Goal: Information Seeking & Learning: Learn about a topic

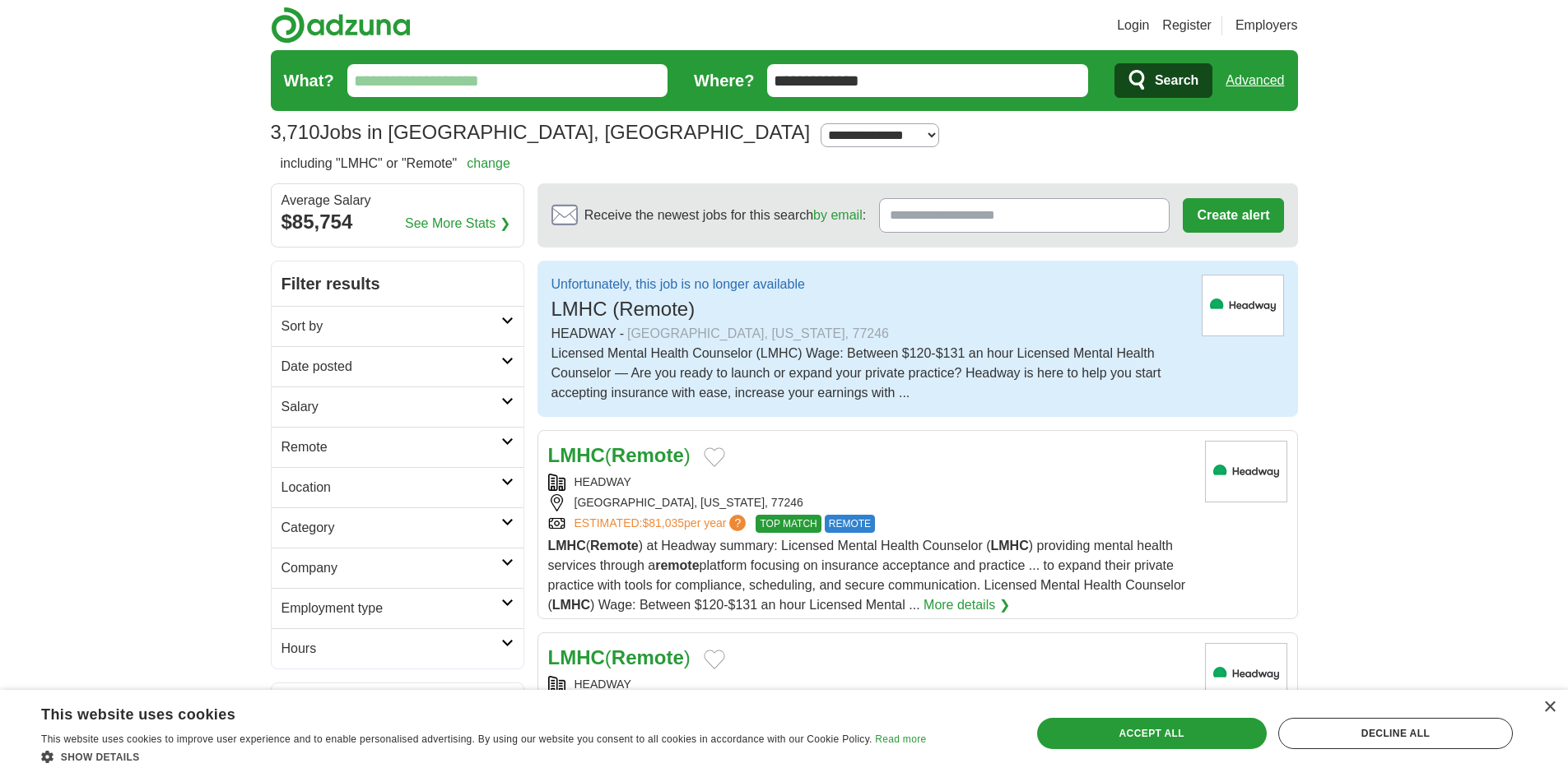
click at [553, 79] on input "What?" at bounding box center [508, 81] width 321 height 33
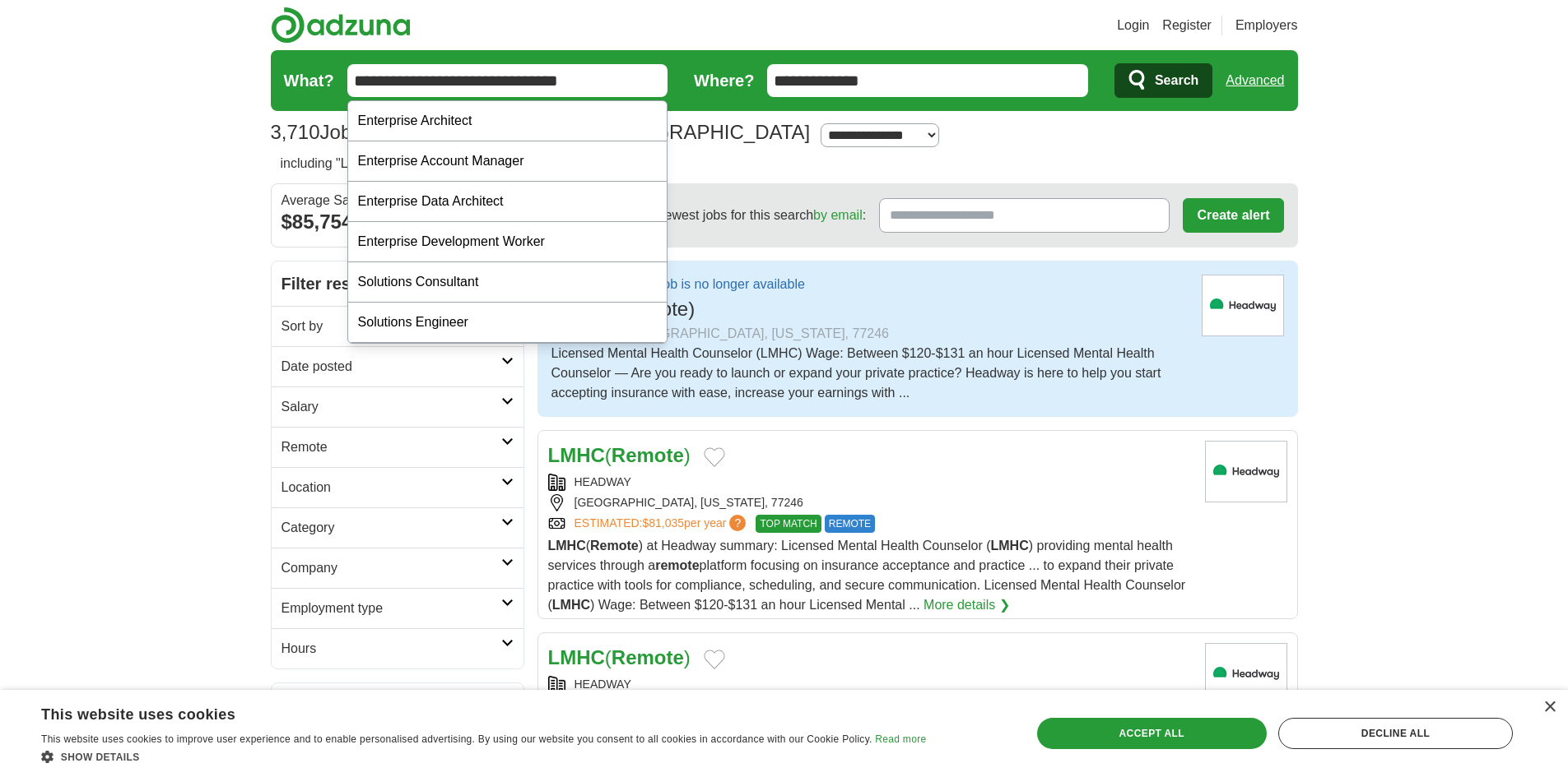
type input "**********"
click at [1115, 64] on button "Search" at bounding box center [1163, 81] width 98 height 35
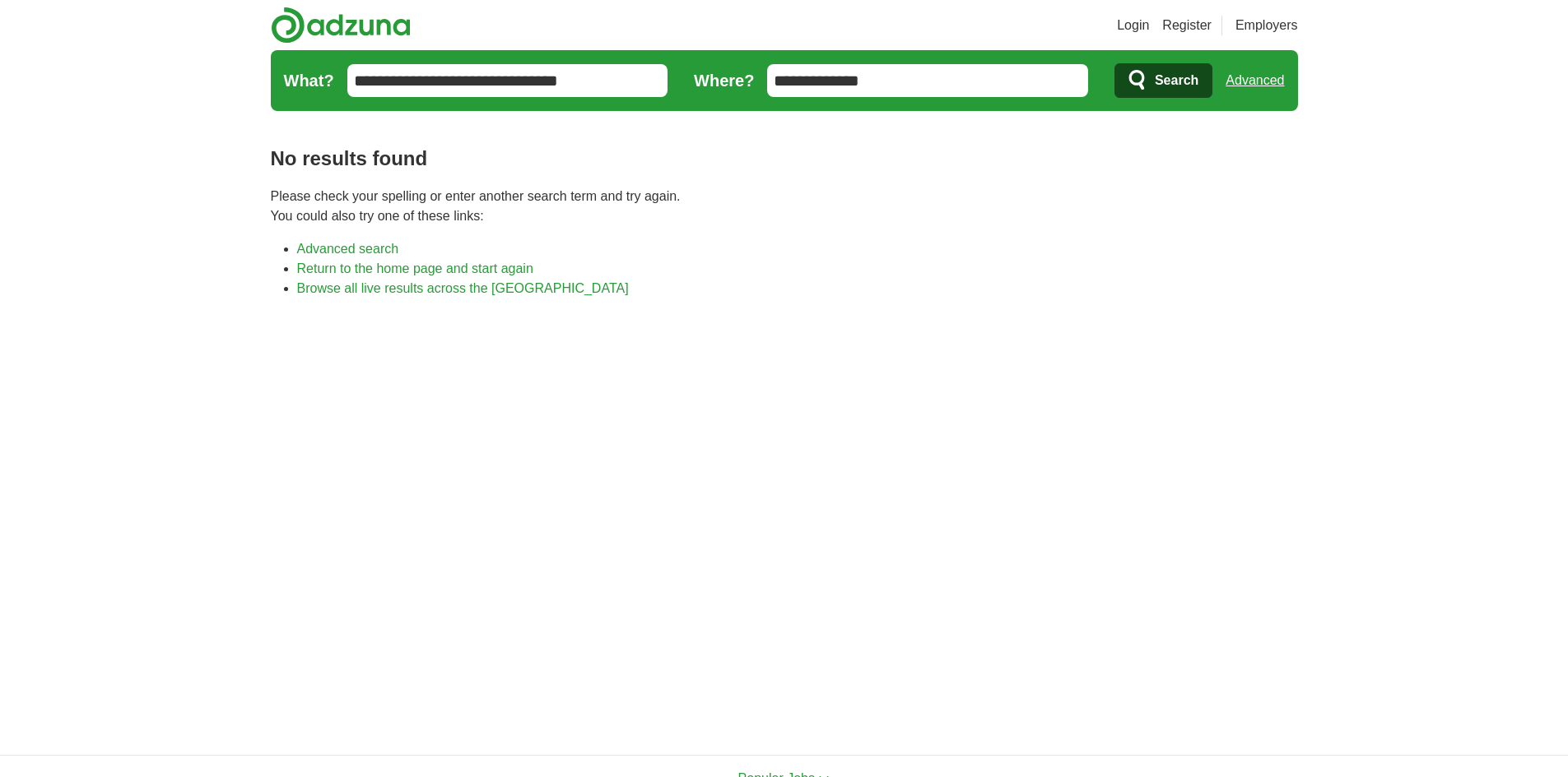
click at [920, 92] on input "**********" at bounding box center [927, 81] width 321 height 33
drag, startPoint x: 920, startPoint y: 92, endPoint x: 623, endPoint y: 36, distance: 302.2
click at [623, 36] on header "Login Register Employers job, company, title Salary Salary Select a salary rang…" at bounding box center [784, 59] width 1028 height 118
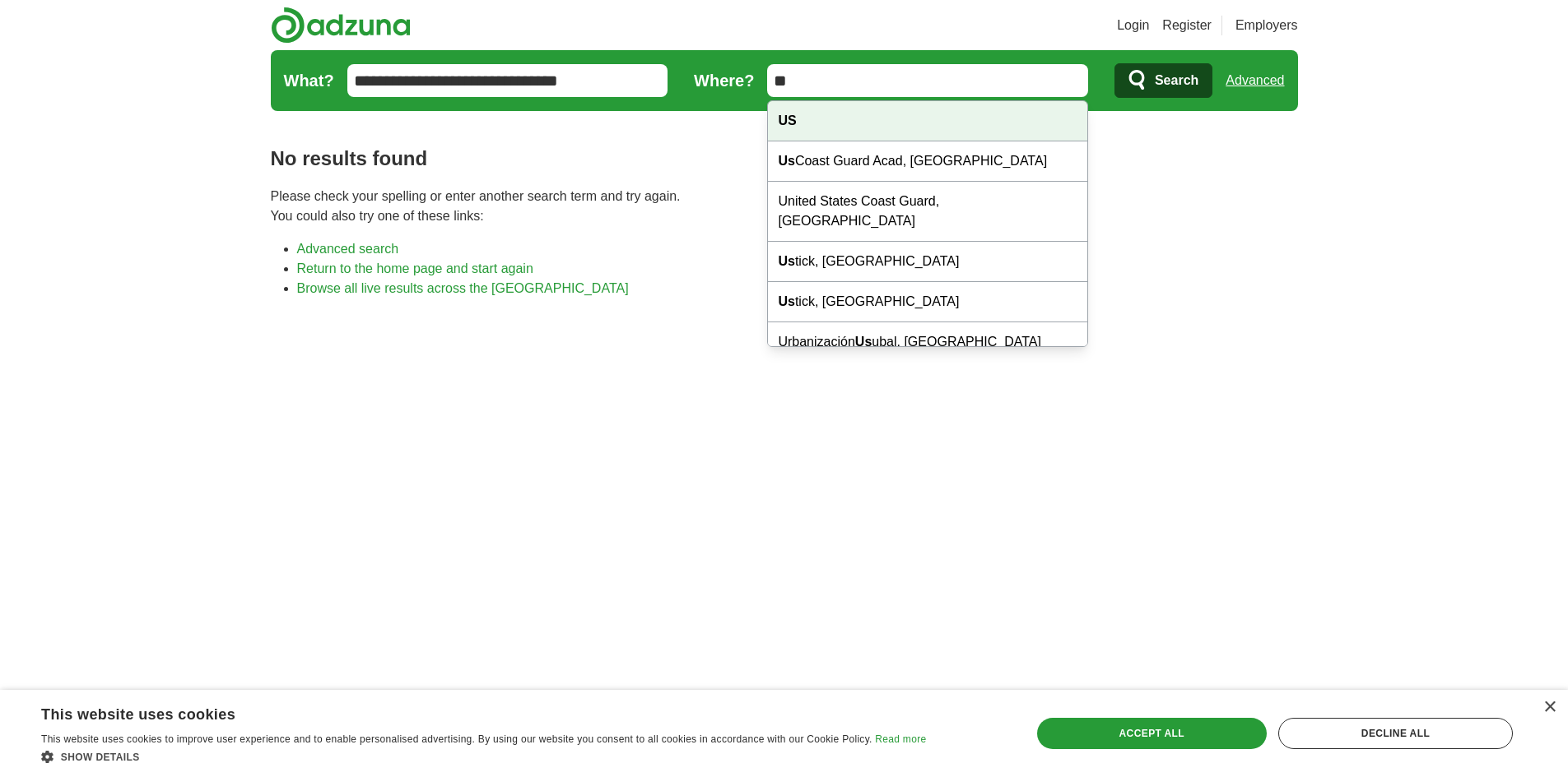
type input "**"
click at [798, 119] on div "US" at bounding box center [927, 121] width 319 height 40
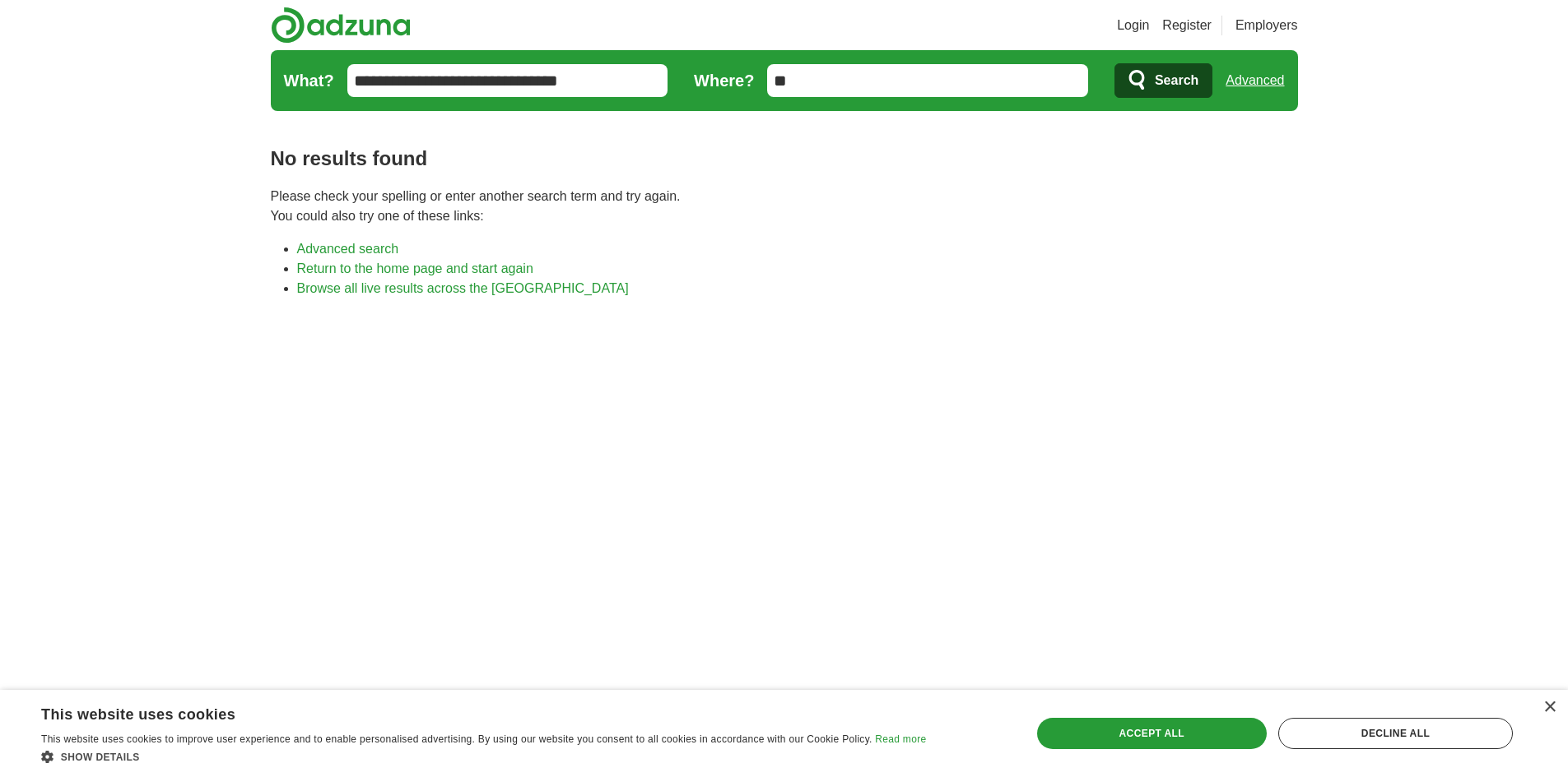
click at [1178, 71] on span "Search" at bounding box center [1176, 81] width 44 height 33
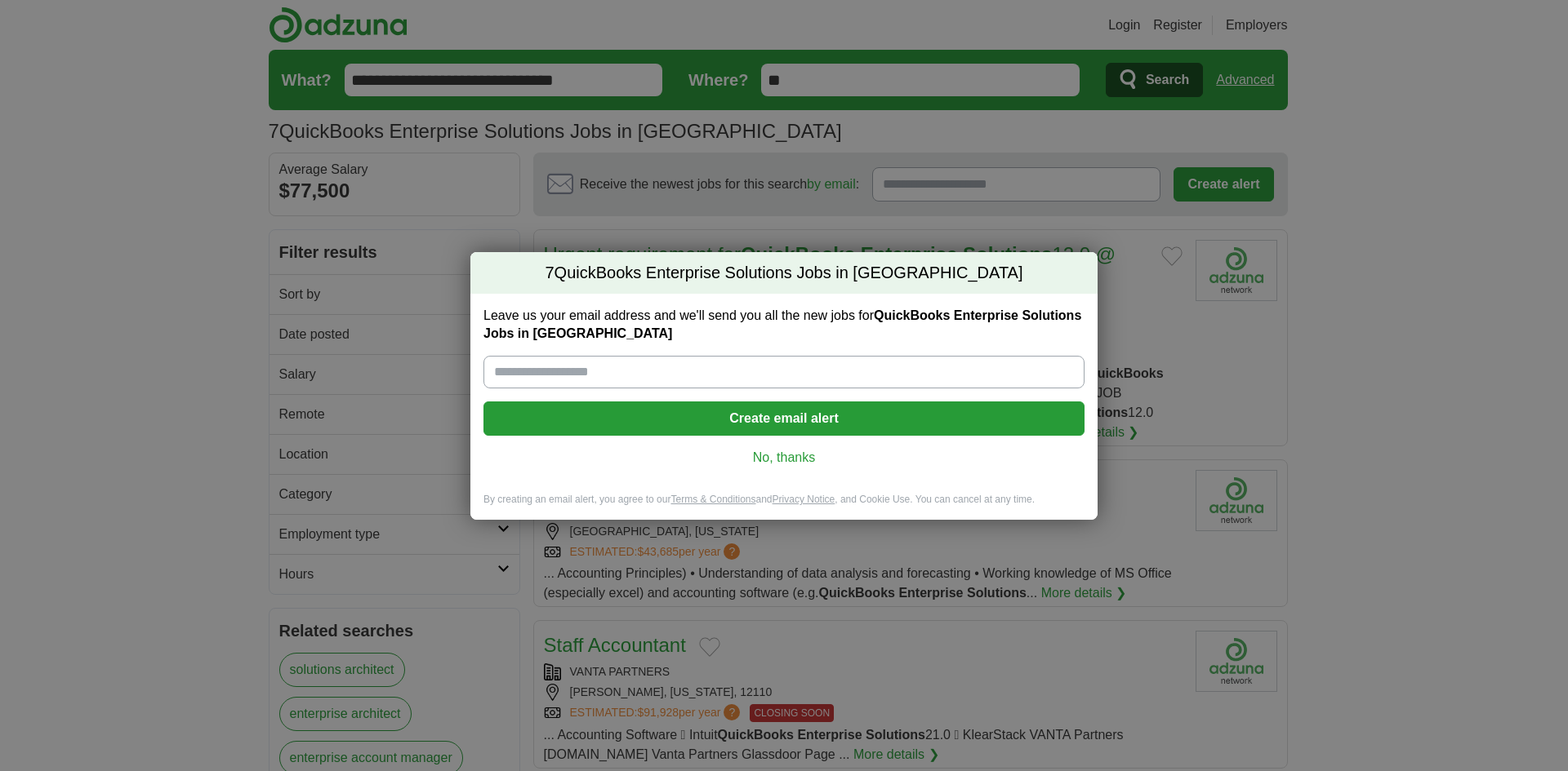
click at [751, 373] on input "Leave us your email address and we'll send you all the new jobs for QuickBooks …" at bounding box center [784, 372] width 601 height 33
type input "**********"
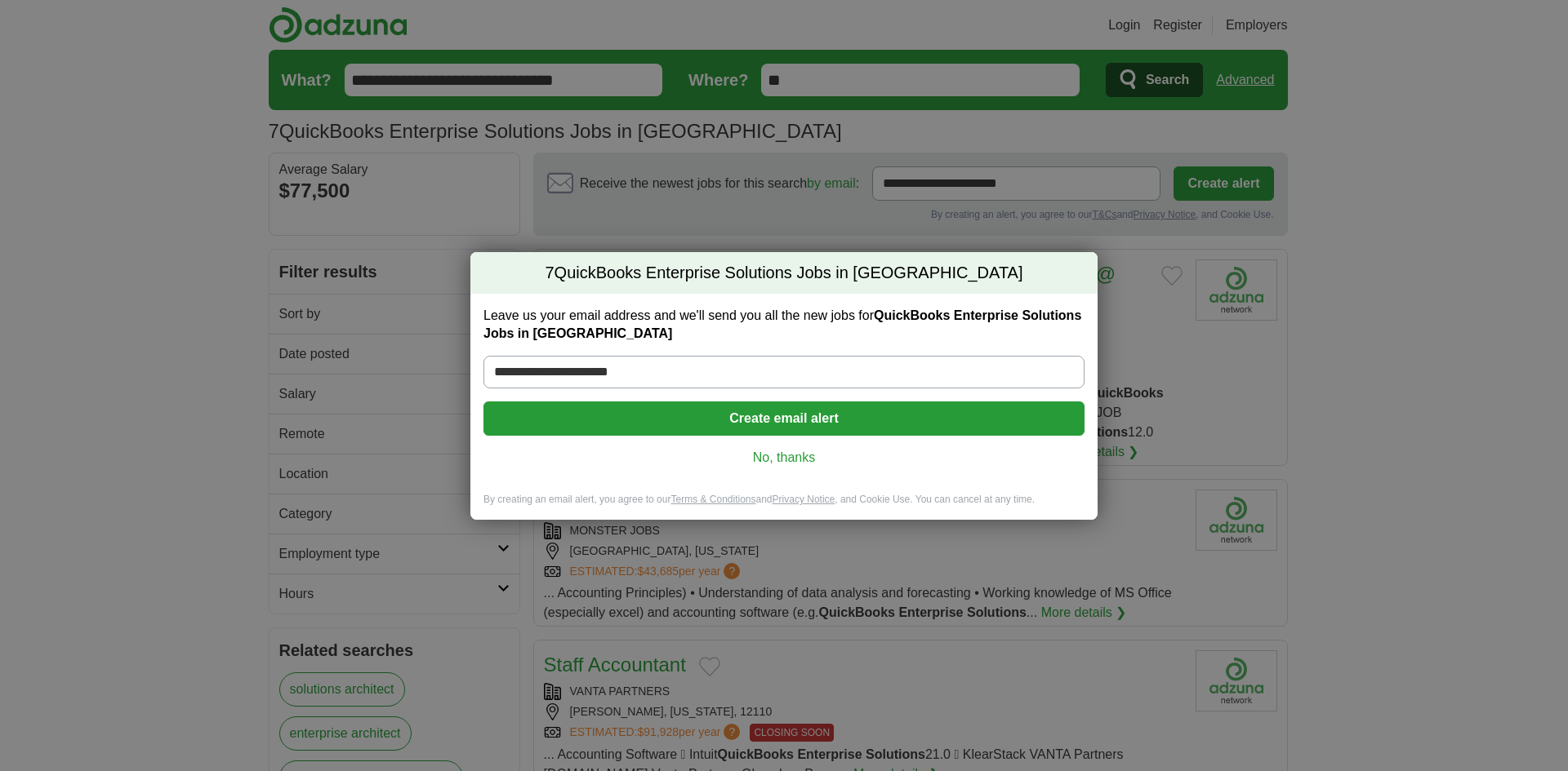
click at [779, 424] on button "Create email alert" at bounding box center [784, 418] width 601 height 34
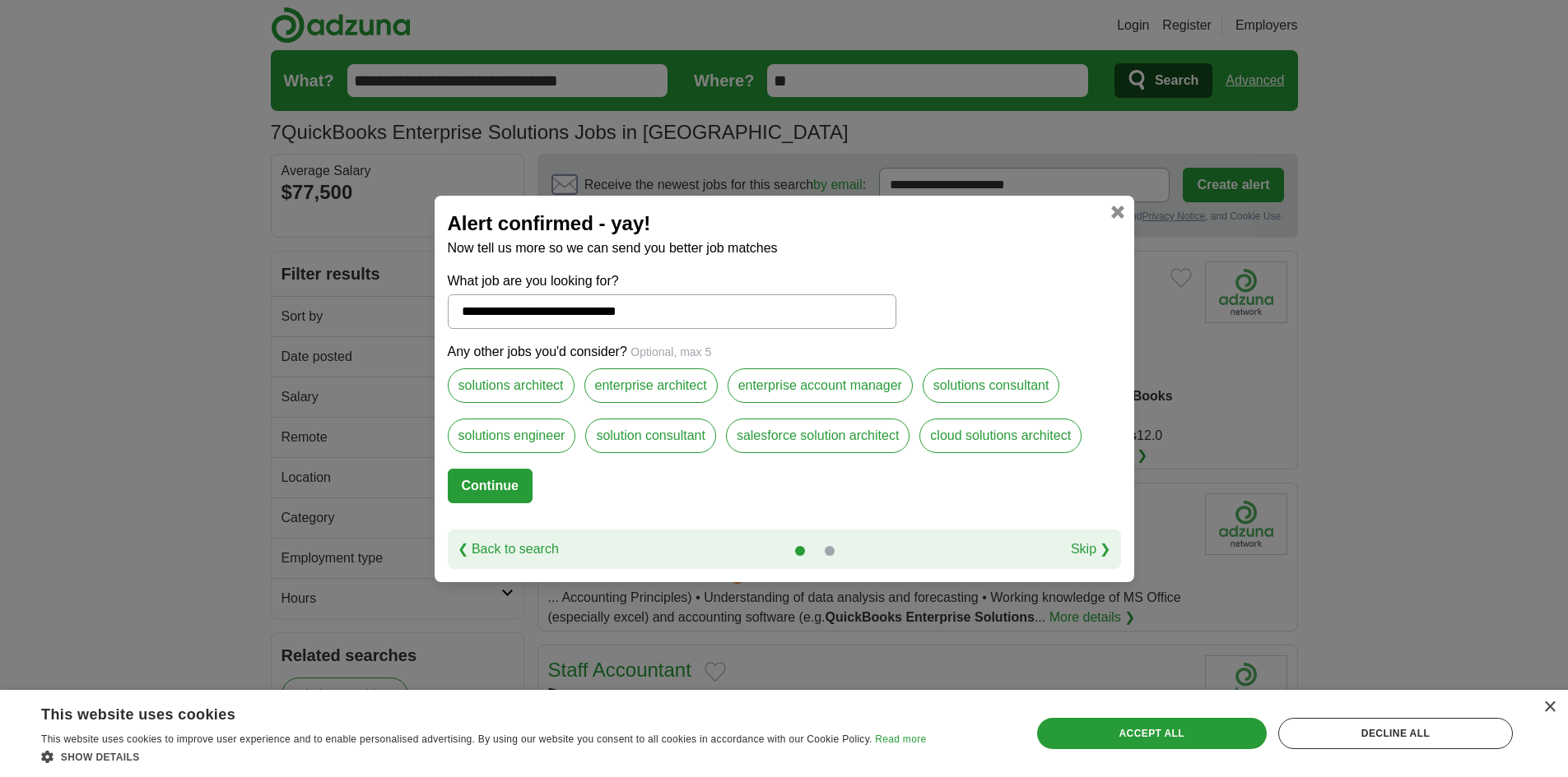
click at [659, 436] on label "solution consultant" at bounding box center [651, 435] width 131 height 35
click at [473, 486] on button "Continue" at bounding box center [490, 486] width 85 height 35
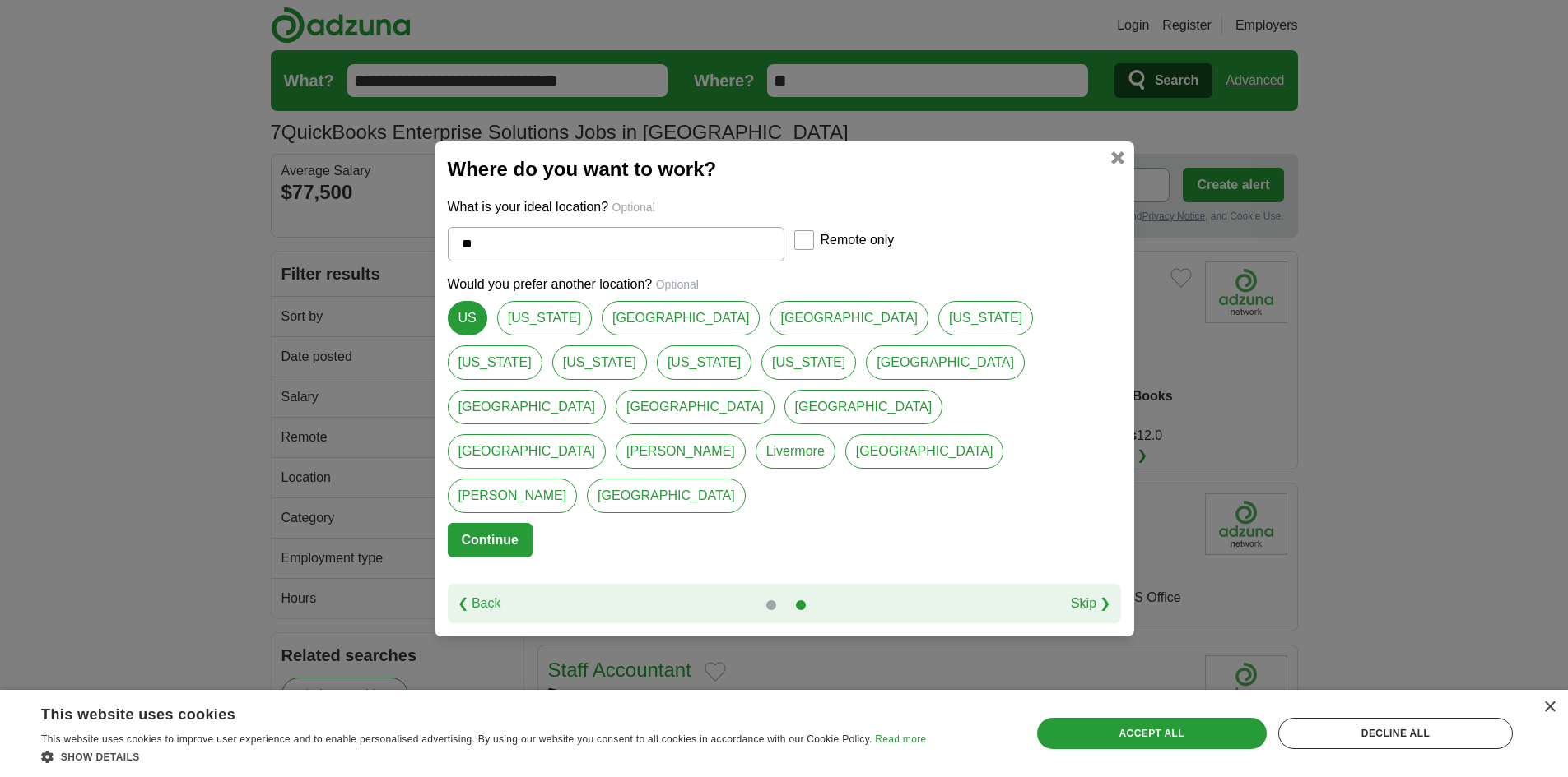
click at [467, 336] on link "US" at bounding box center [467, 318] width 39 height 35
click at [477, 523] on button "Continue" at bounding box center [490, 540] width 85 height 35
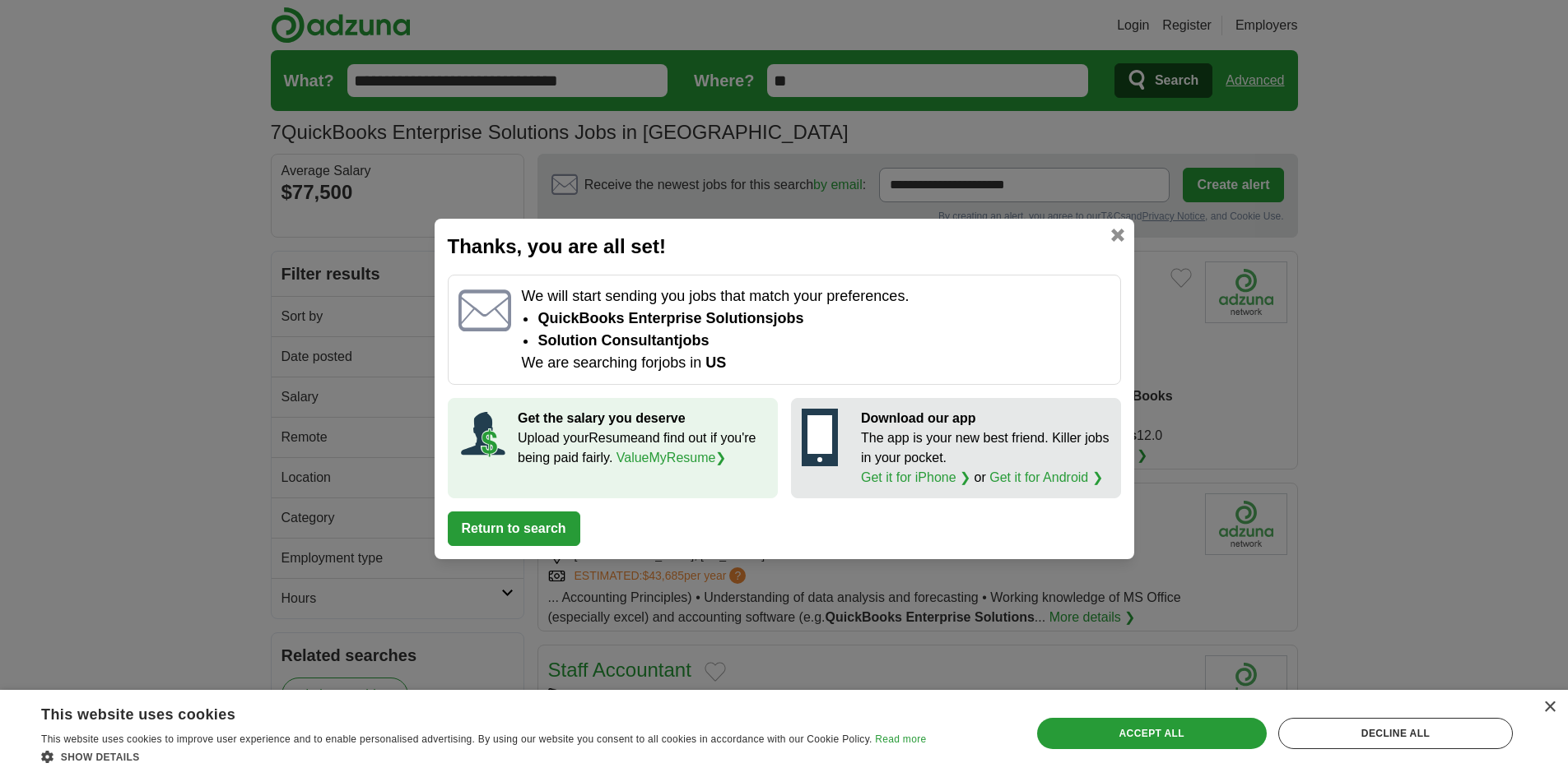
click at [512, 533] on button "Return to search" at bounding box center [513, 529] width 132 height 35
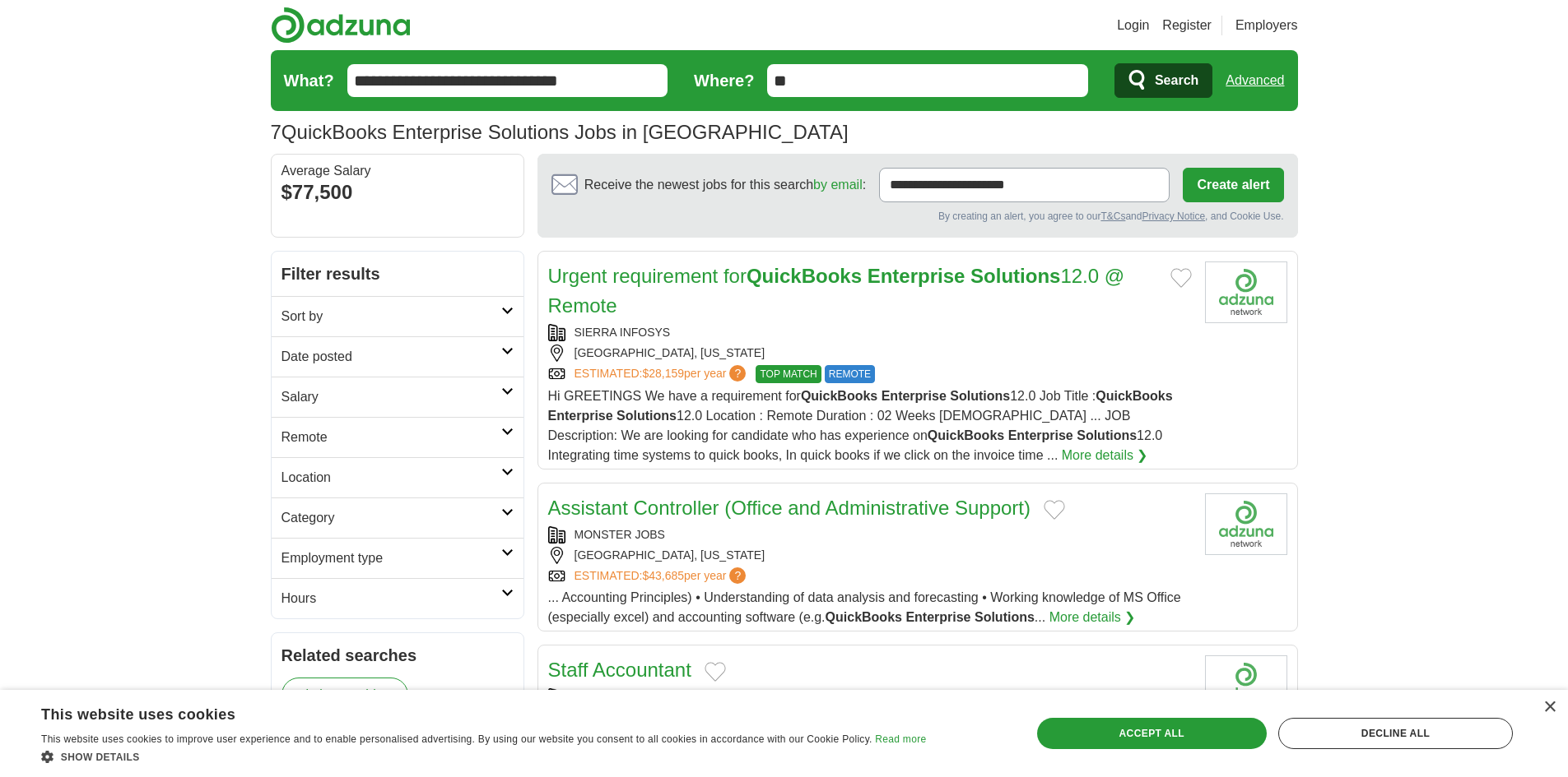
click at [591, 308] on link "Urgent requirement for QuickBooks Enterprise Solutions 12.0 @ Remote" at bounding box center [836, 290] width 577 height 51
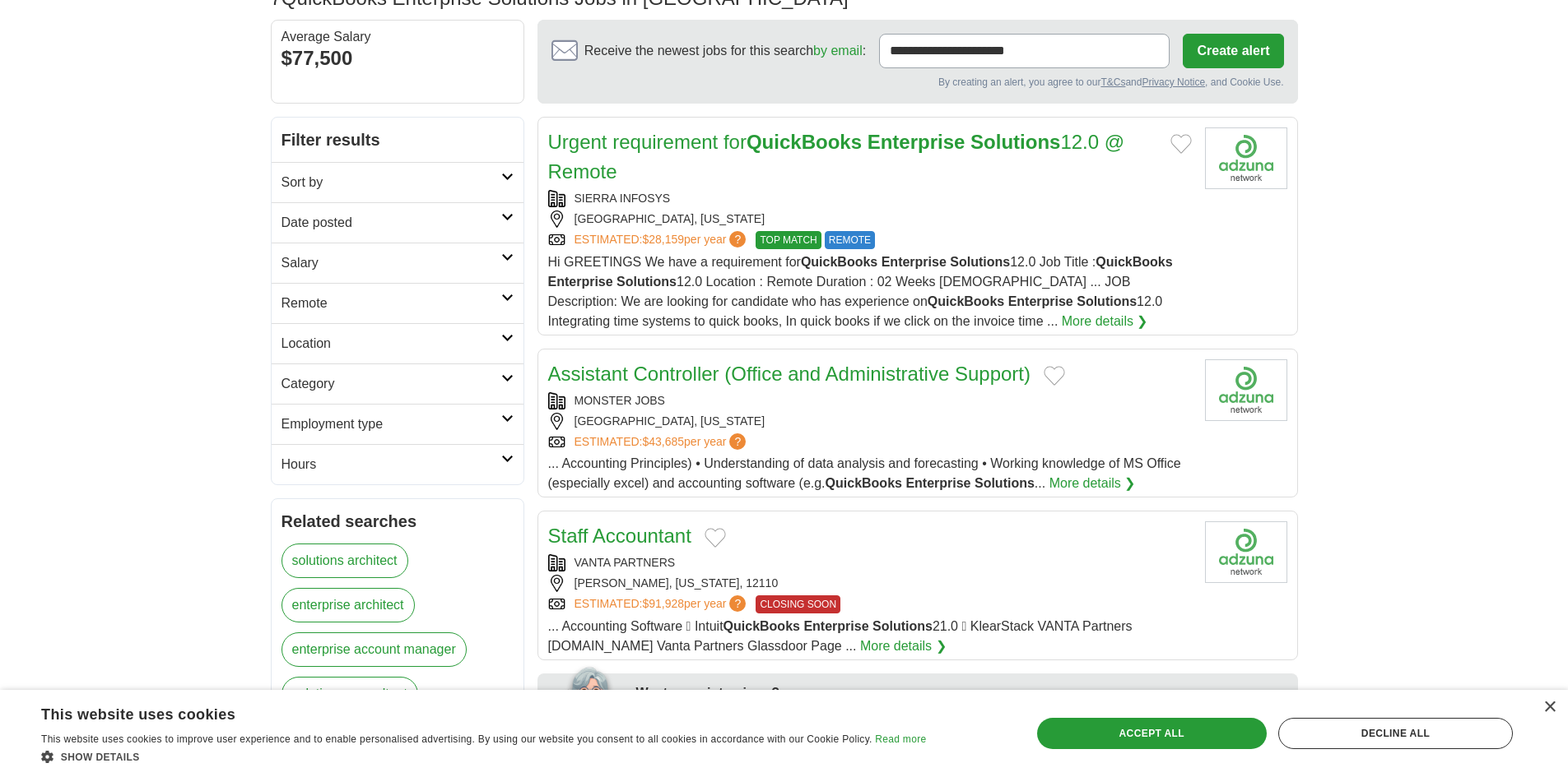
scroll to position [247, 0]
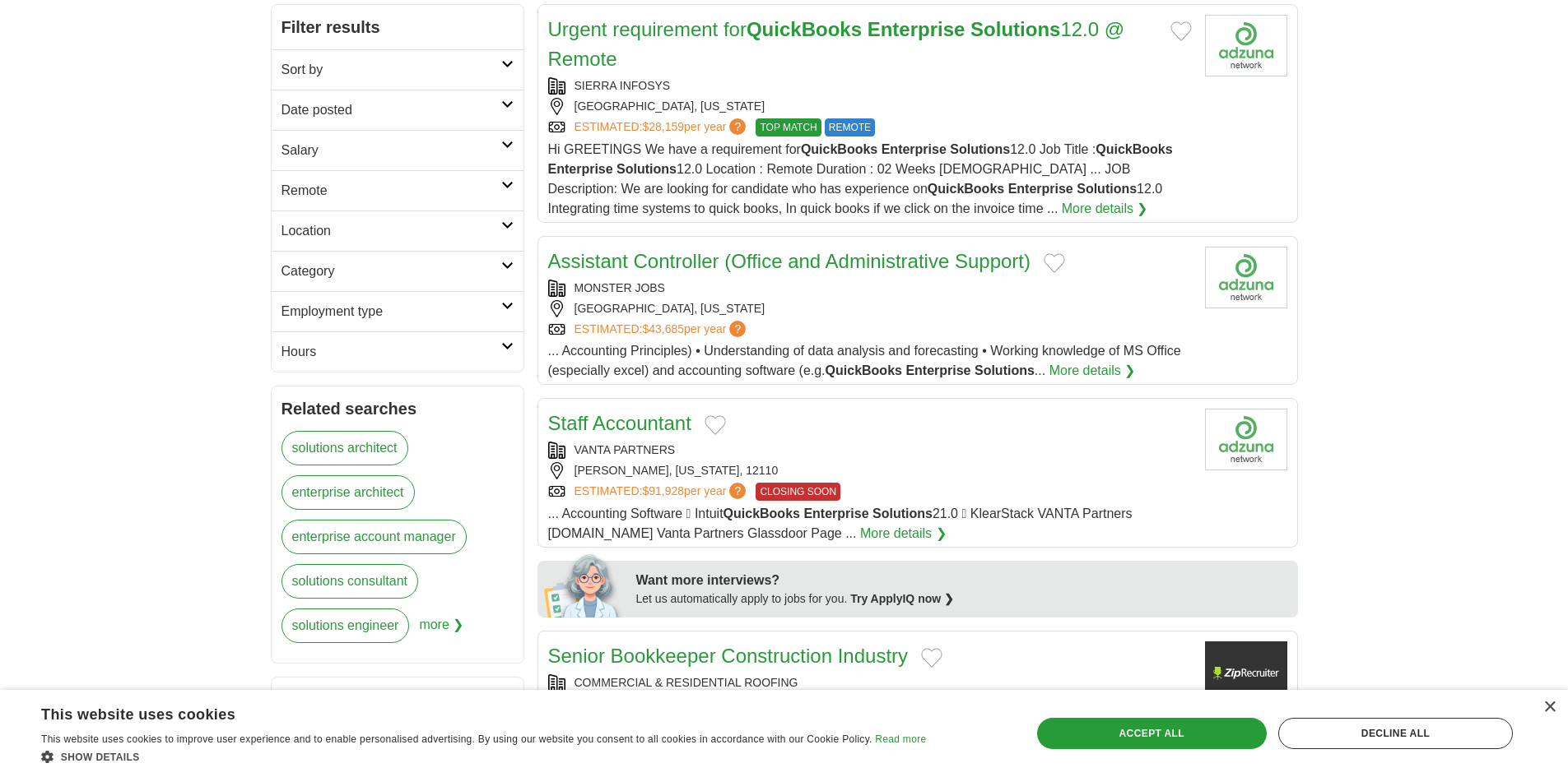
click at [774, 260] on link "Assistant Controller (Office and Administrative Support)" at bounding box center [789, 261] width 482 height 22
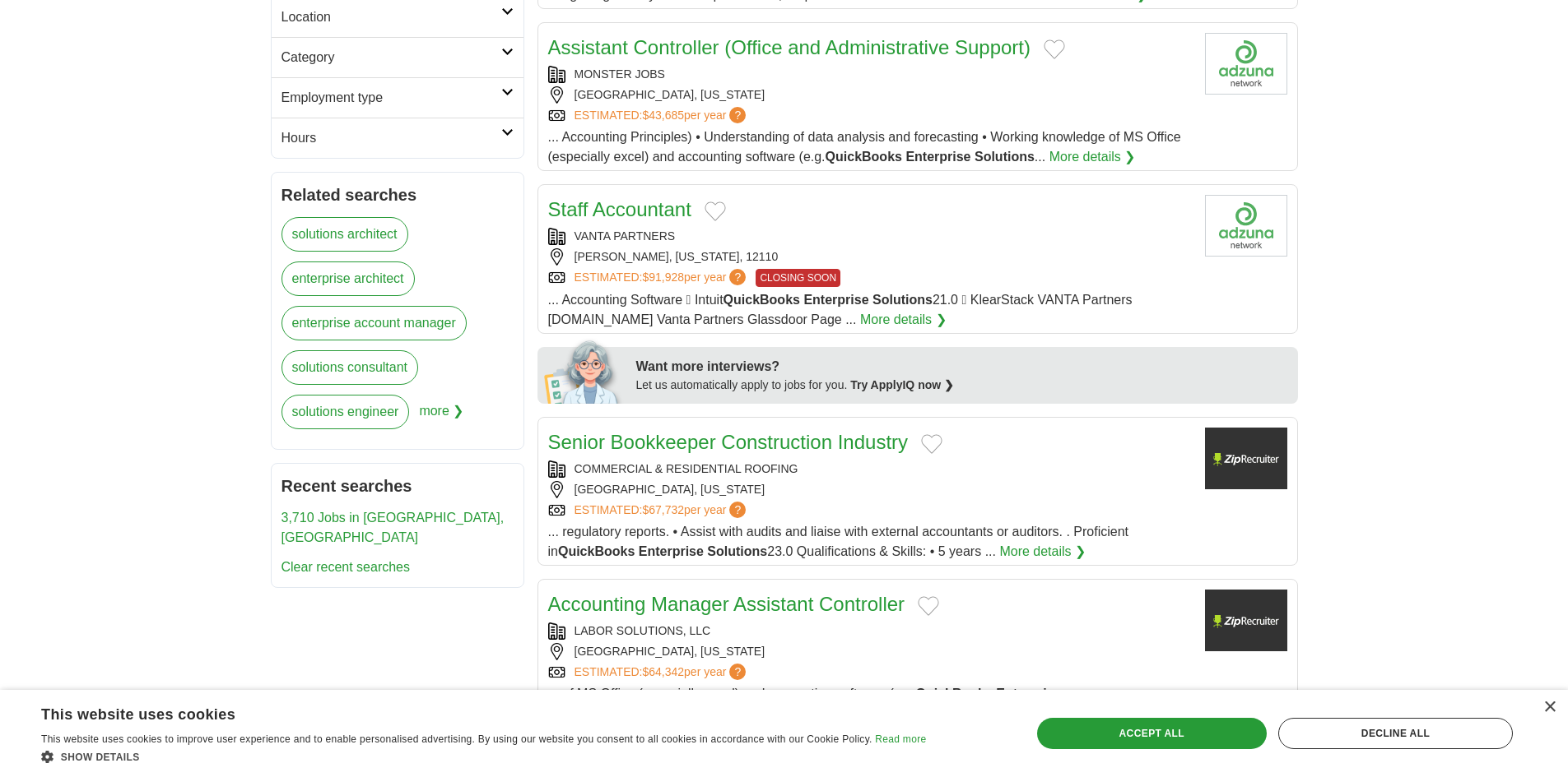
scroll to position [576, 0]
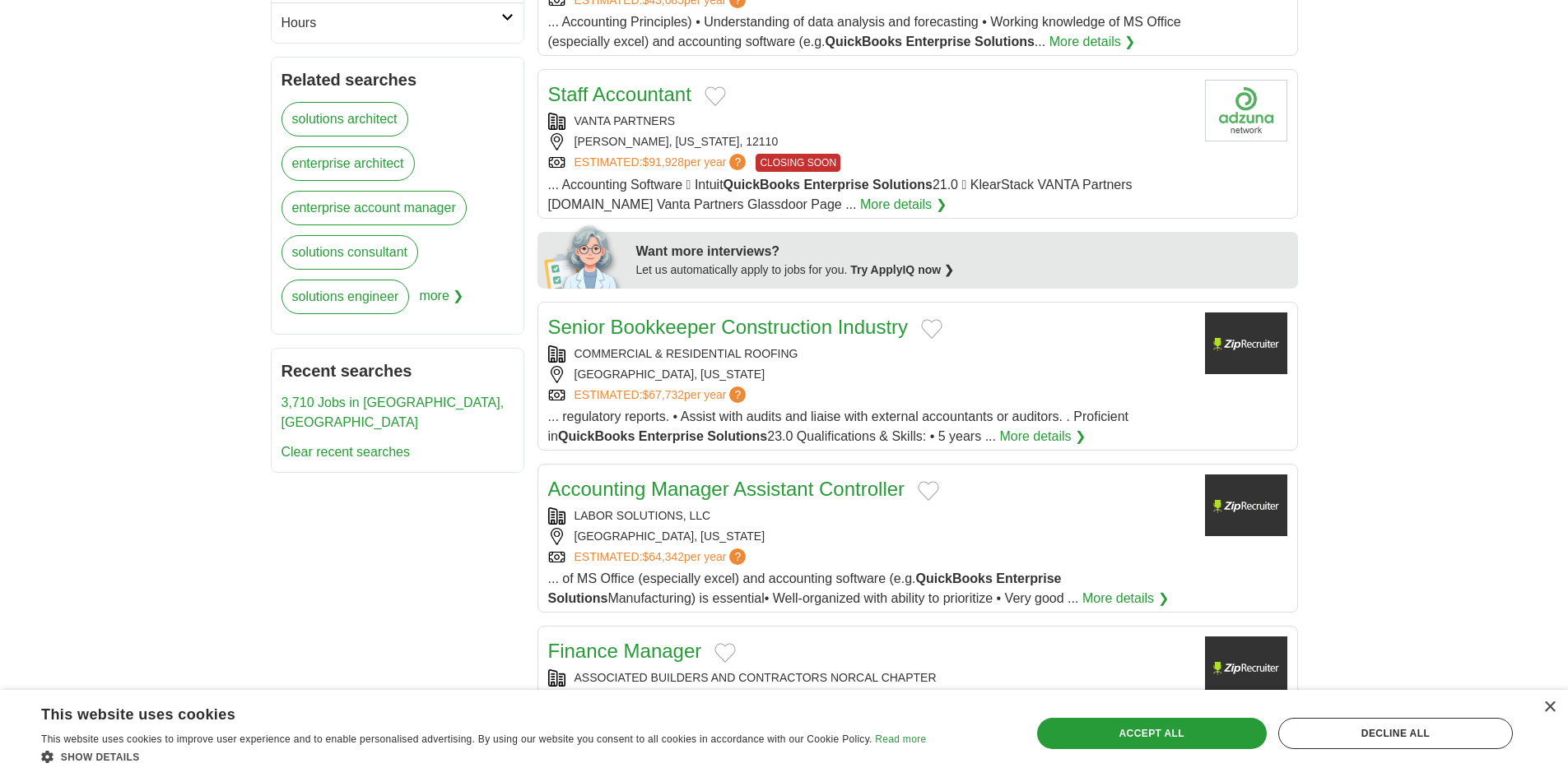
click at [821, 321] on link "Senior Bookkeeper Construction Industry" at bounding box center [728, 327] width 361 height 22
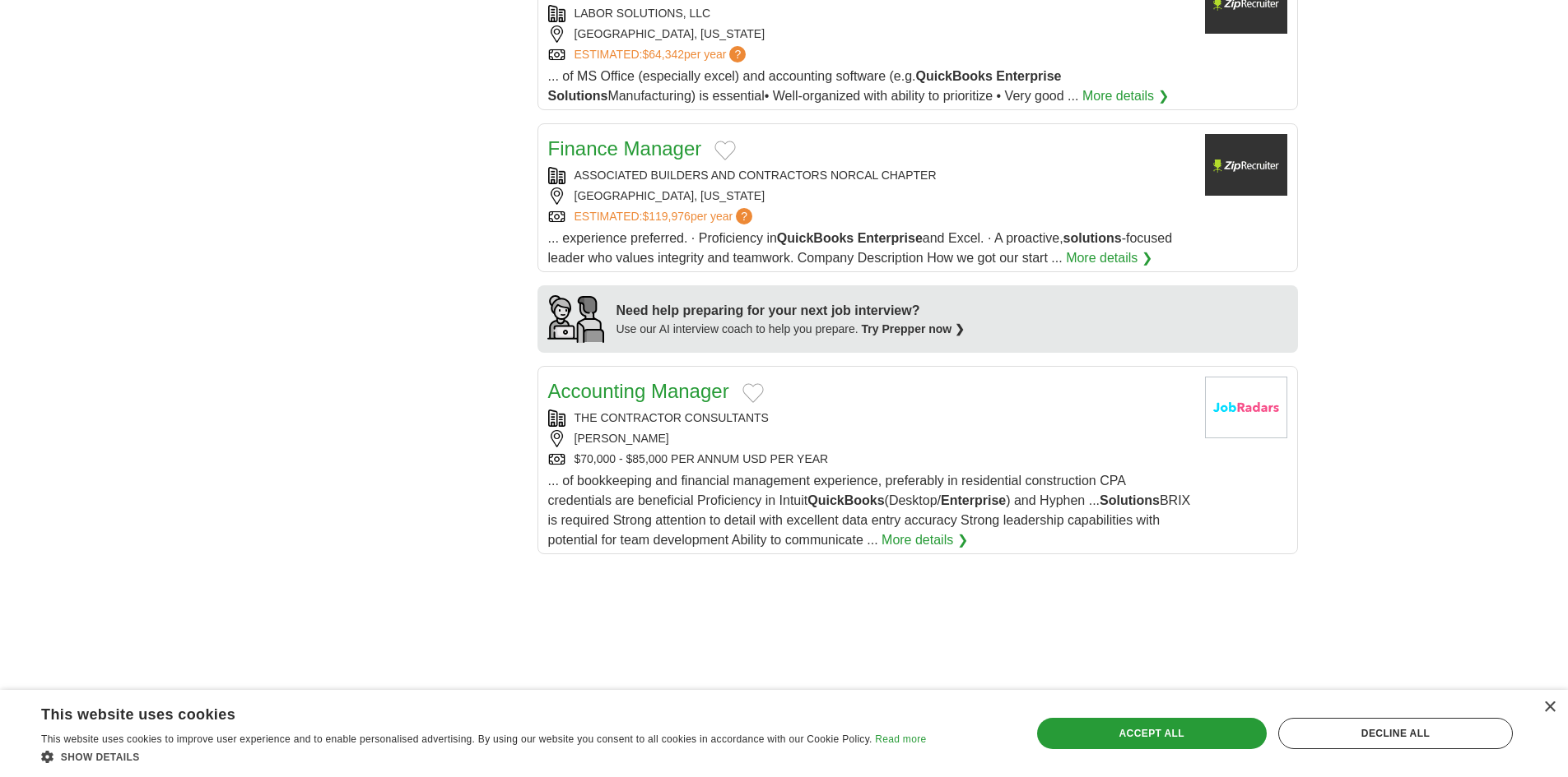
scroll to position [1043, 0]
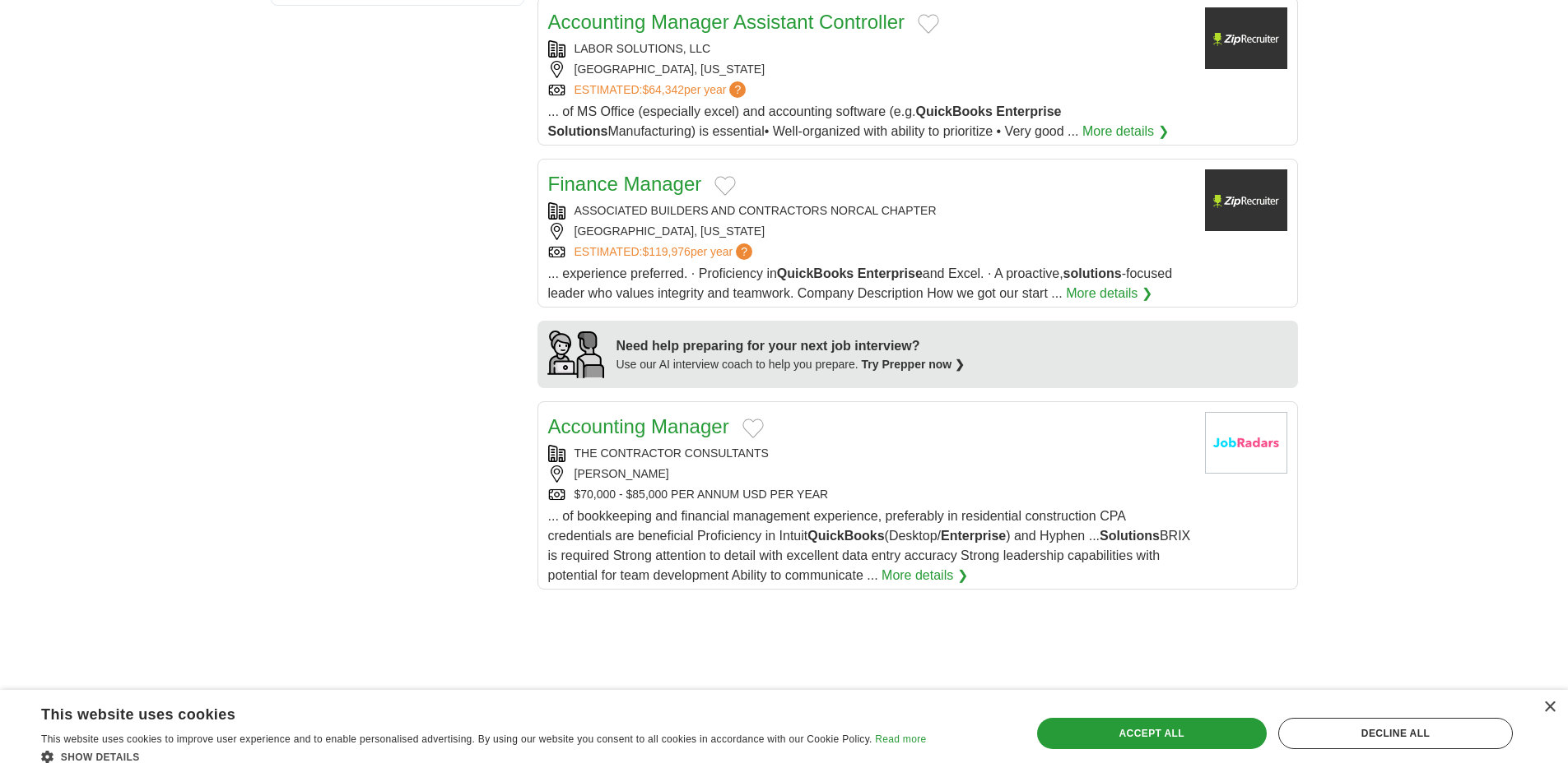
click at [700, 430] on link "Accounting Manager" at bounding box center [638, 427] width 181 height 22
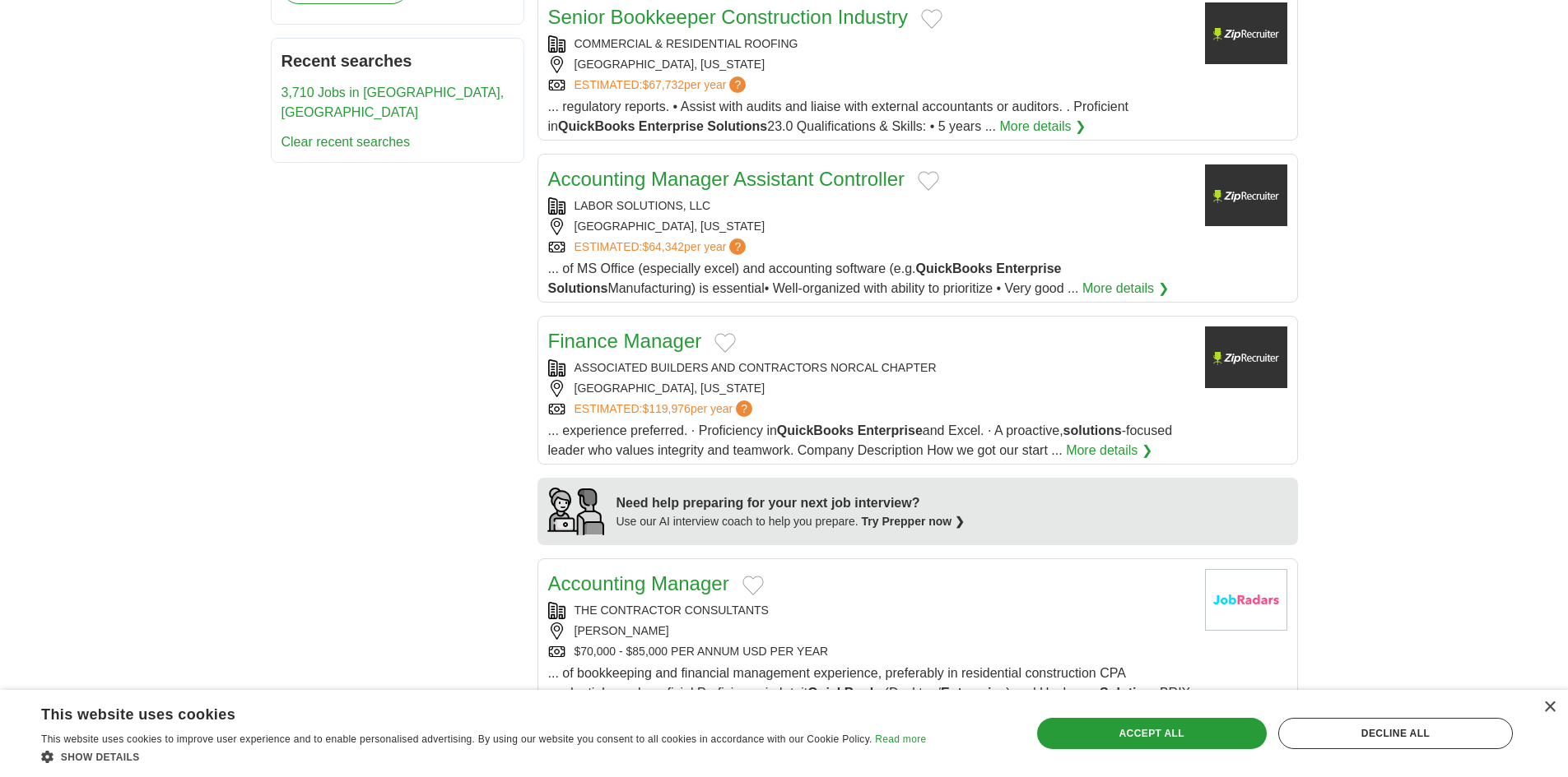
scroll to position [878, 0]
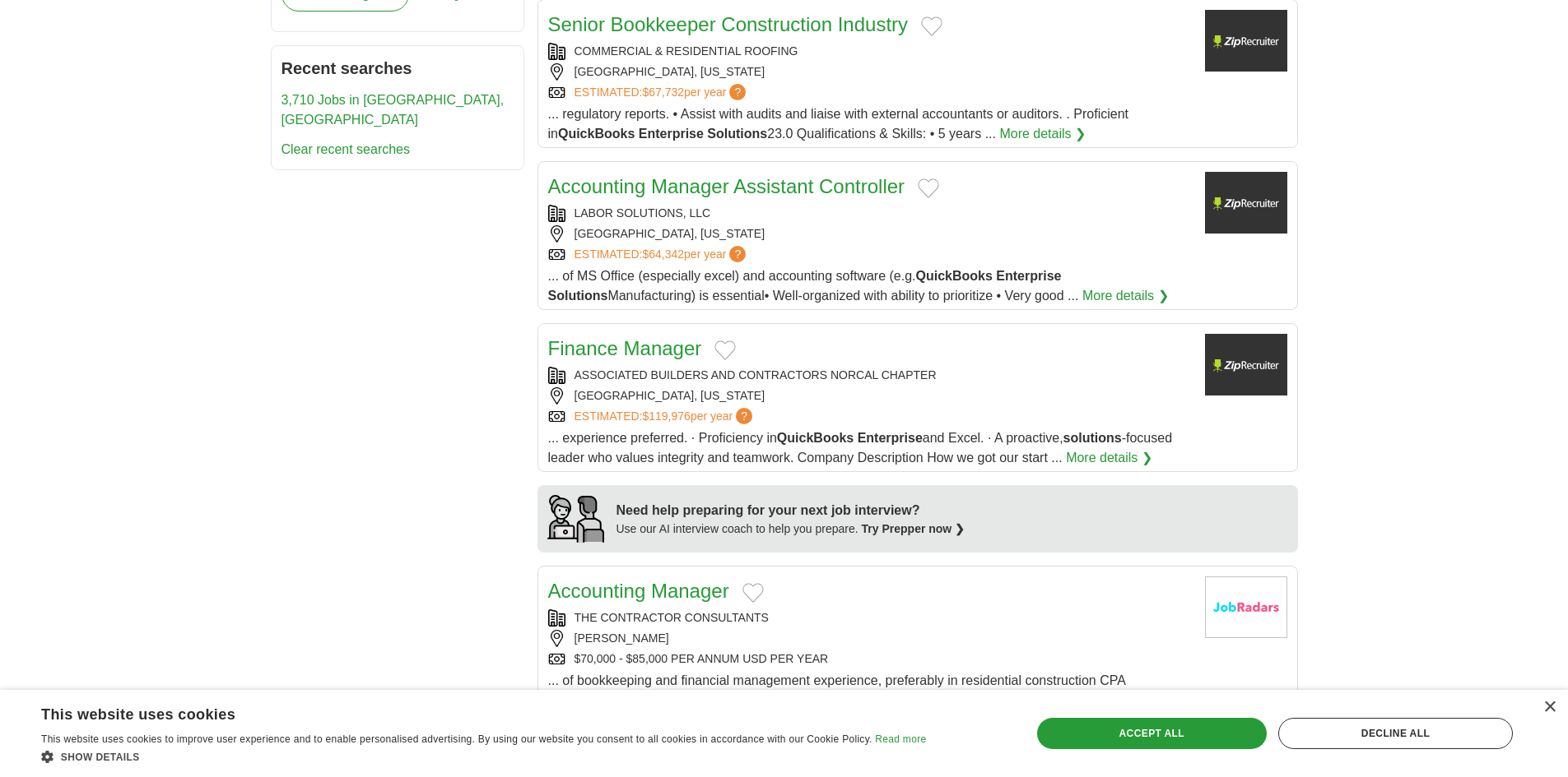
click at [900, 274] on span "... of MS Office (especially excel) and accounting software (e.g. QuickBooks En…" at bounding box center [813, 286] width 531 height 34
